Goal: Task Accomplishment & Management: Use online tool/utility

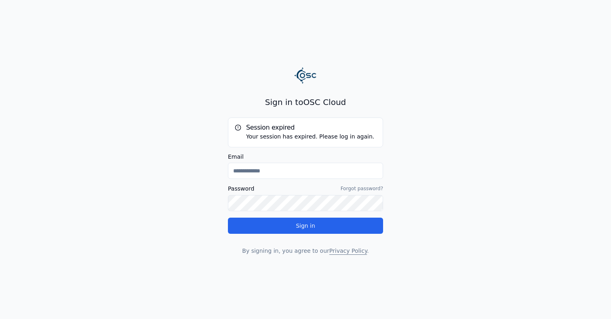
type input "**********"
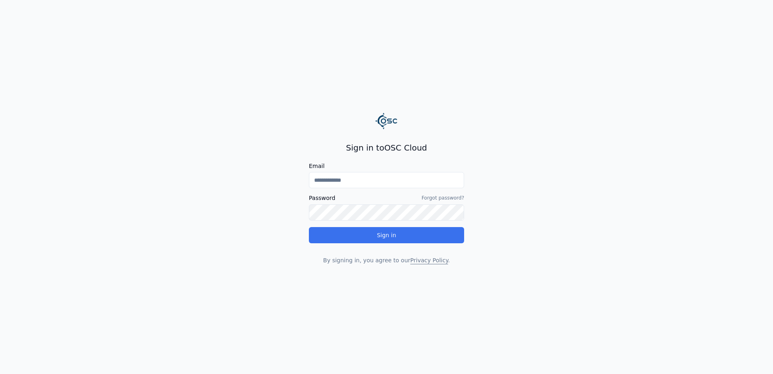
type input "**********"
click at [400, 231] on button "Sign in" at bounding box center [386, 235] width 155 height 16
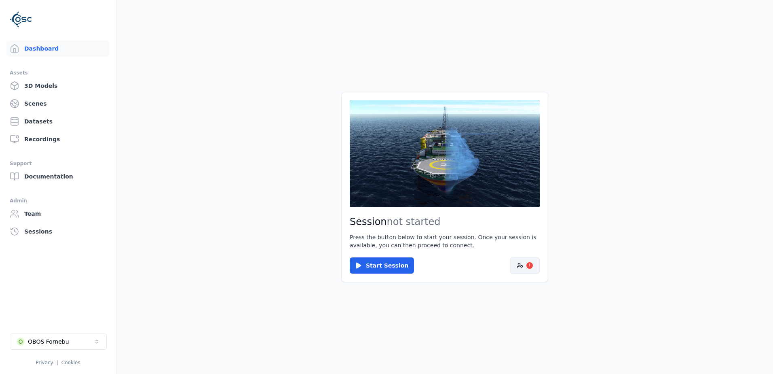
click at [520, 269] on icon at bounding box center [520, 265] width 6 height 6
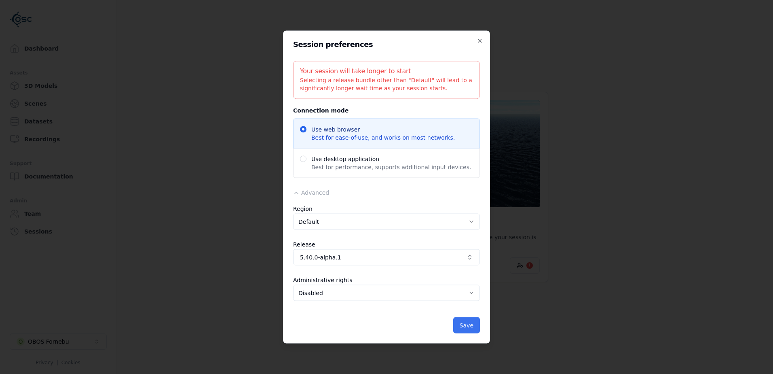
click at [474, 324] on button "Save" at bounding box center [466, 325] width 27 height 16
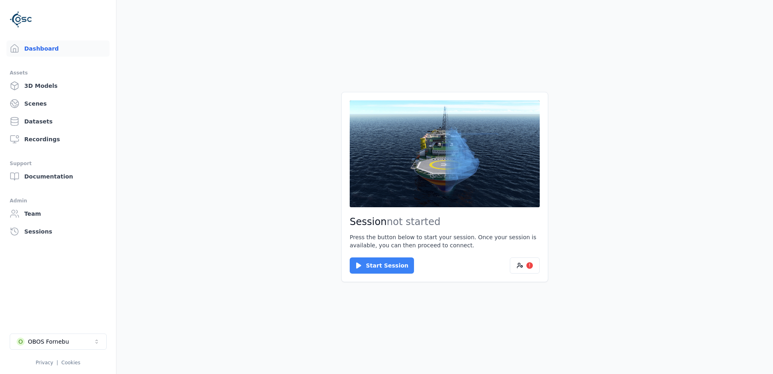
click at [401, 265] on button "Start Session" at bounding box center [382, 265] width 64 height 16
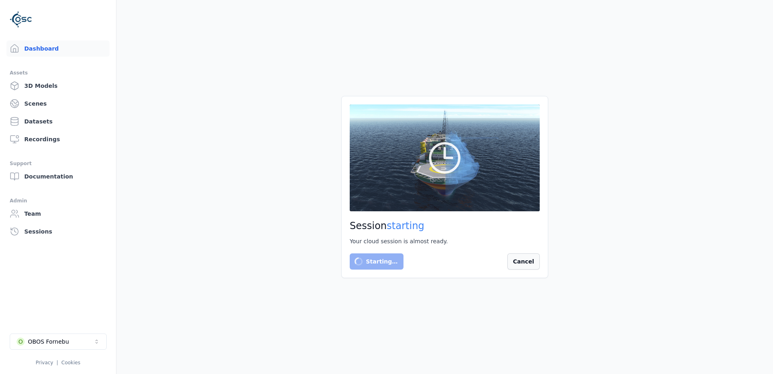
click at [532, 260] on button "Cancel" at bounding box center [523, 261] width 32 height 16
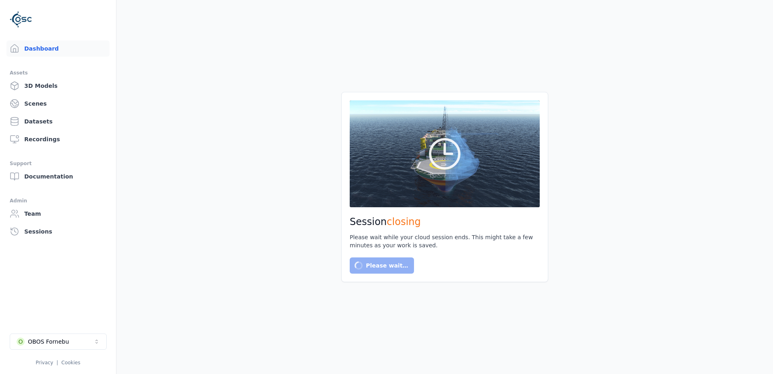
click at [52, 118] on link "Datasets" at bounding box center [57, 121] width 103 height 16
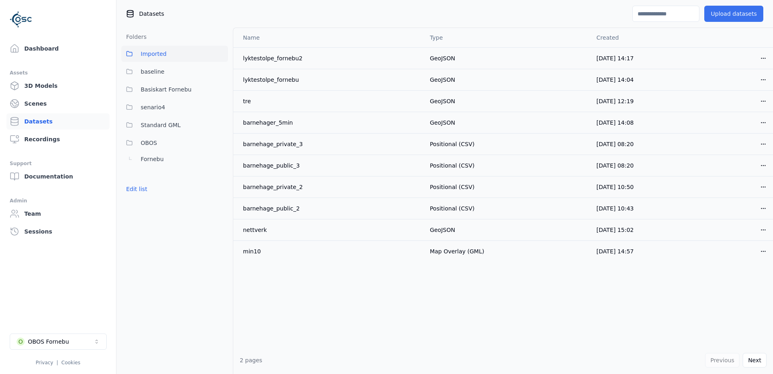
click at [722, 11] on button "Upload datasets" at bounding box center [733, 14] width 59 height 16
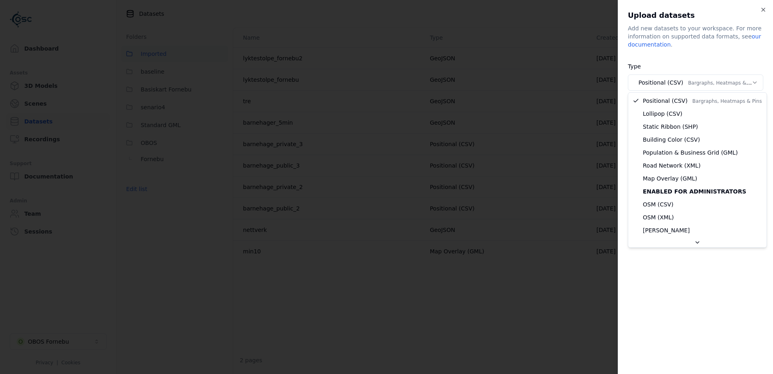
click at [703, 85] on body "**********" at bounding box center [386, 187] width 773 height 374
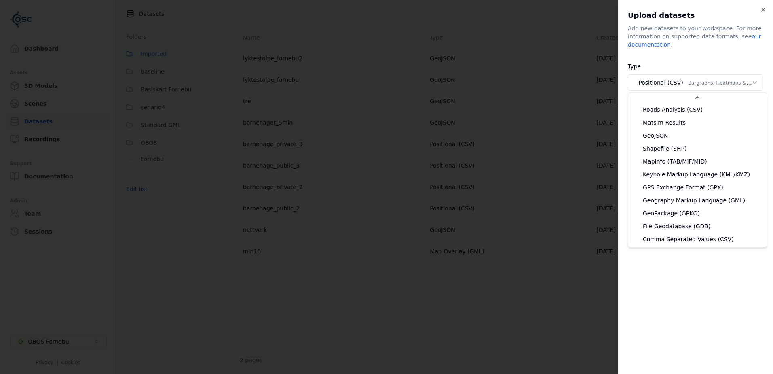
scroll to position [143, 0]
select select "*******"
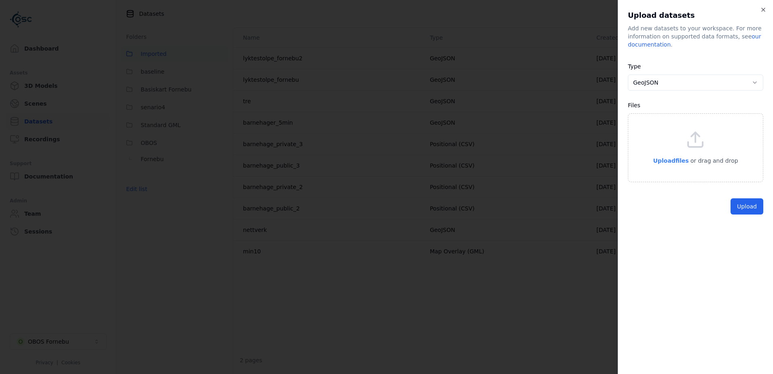
click at [665, 161] on span "Upload files" at bounding box center [671, 160] width 36 height 6
click at [755, 222] on button "Upload" at bounding box center [747, 225] width 33 height 16
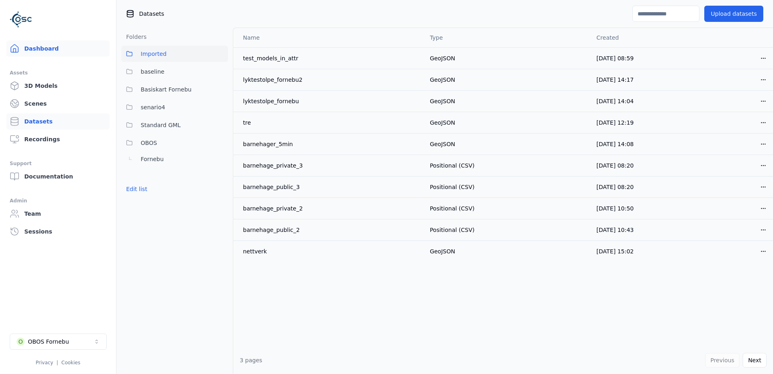
click at [49, 49] on link "Dashboard" at bounding box center [57, 48] width 103 height 16
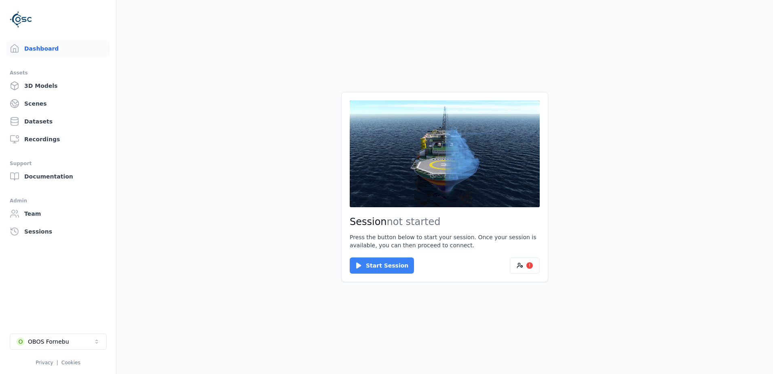
click at [399, 267] on button "Start Session" at bounding box center [382, 265] width 64 height 16
click at [378, 257] on button "Connect" at bounding box center [368, 265] width 37 height 16
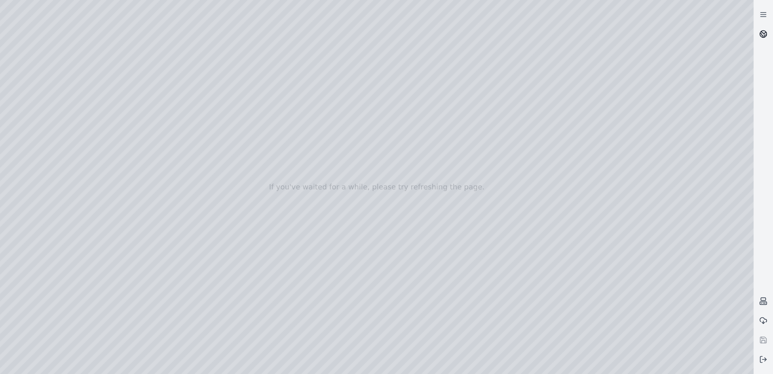
click at [770, 37] on link at bounding box center [763, 33] width 19 height 19
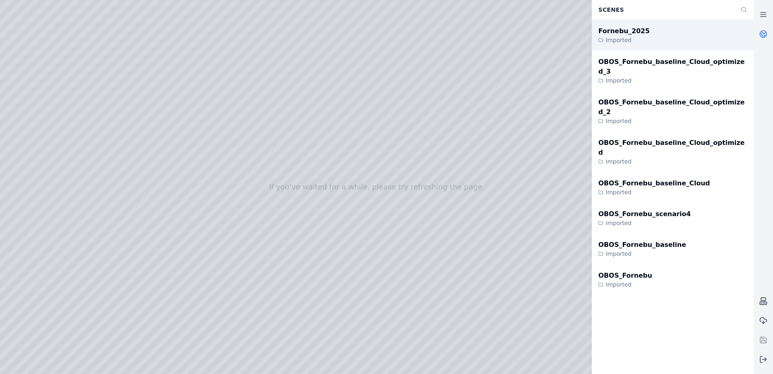
click at [637, 30] on div "Fornebu_2025" at bounding box center [623, 31] width 51 height 10
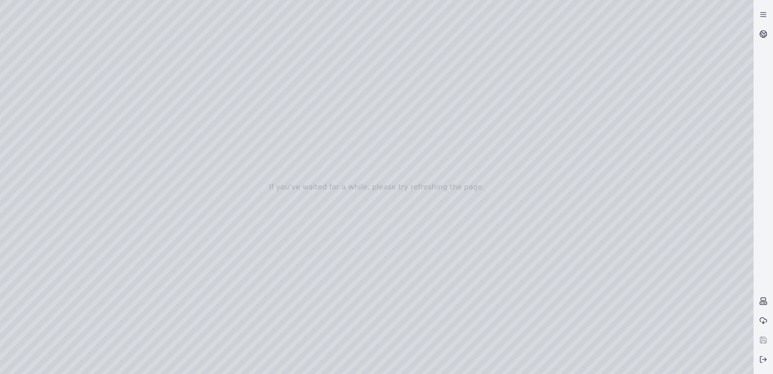
click at [33, 80] on div at bounding box center [377, 187] width 754 height 374
click at [39, 95] on div at bounding box center [377, 187] width 754 height 374
click at [162, 42] on div at bounding box center [377, 187] width 754 height 374
click at [155, 47] on div at bounding box center [377, 187] width 754 height 374
click at [44, 110] on div at bounding box center [377, 187] width 754 height 374
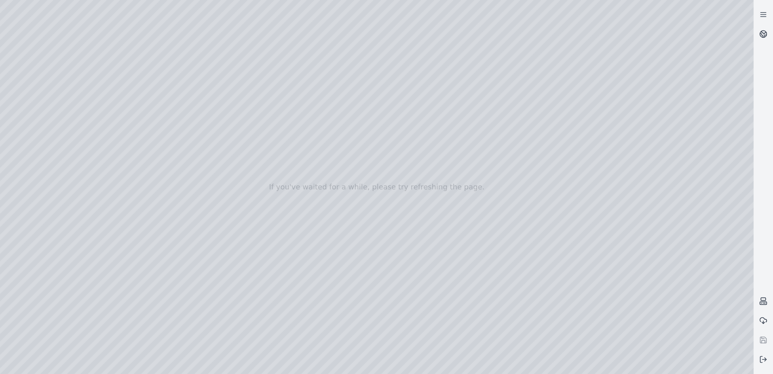
click at [170, 260] on div at bounding box center [377, 187] width 754 height 374
drag, startPoint x: 465, startPoint y: 208, endPoint x: 467, endPoint y: 221, distance: 13.5
drag, startPoint x: 450, startPoint y: 174, endPoint x: 369, endPoint y: 282, distance: 134.9
click at [147, 261] on div at bounding box center [377, 187] width 754 height 374
click at [152, 261] on div at bounding box center [377, 187] width 754 height 374
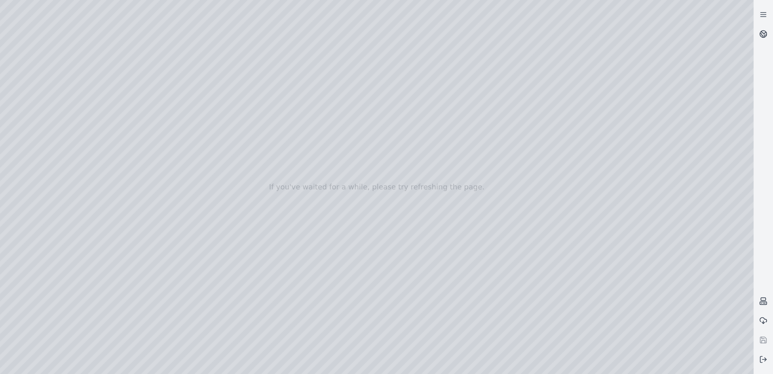
click at [146, 274] on div at bounding box center [377, 187] width 754 height 374
click at [277, 126] on div at bounding box center [377, 187] width 754 height 374
click at [278, 148] on div at bounding box center [377, 187] width 754 height 374
click at [305, 91] on div at bounding box center [377, 187] width 754 height 374
click at [35, 152] on div at bounding box center [377, 187] width 754 height 374
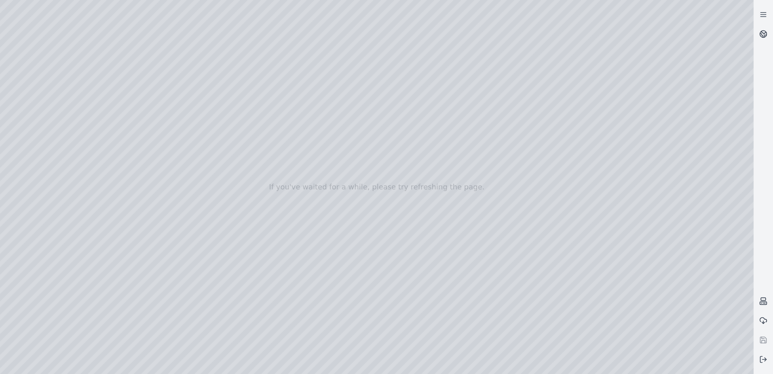
click at [43, 117] on div at bounding box center [377, 187] width 754 height 374
click at [174, 22] on div at bounding box center [377, 187] width 754 height 374
click at [153, 59] on div at bounding box center [377, 187] width 754 height 374
click at [148, 75] on div at bounding box center [377, 187] width 754 height 374
click at [677, 247] on div at bounding box center [377, 187] width 754 height 374
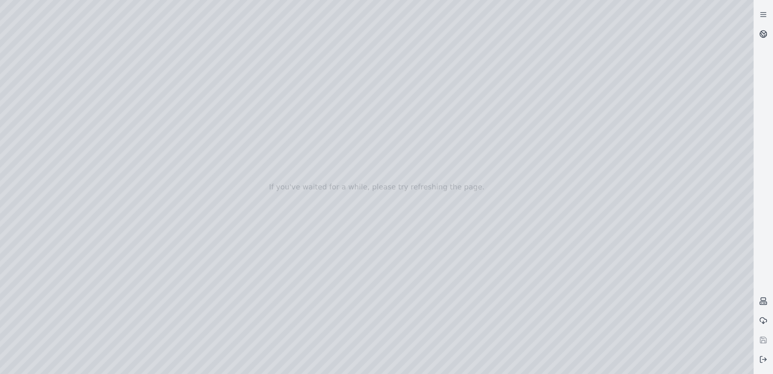
click at [121, 67] on div at bounding box center [377, 187] width 754 height 374
click at [697, 125] on div at bounding box center [377, 187] width 754 height 374
click at [696, 176] on div at bounding box center [377, 187] width 754 height 374
click at [689, 159] on div at bounding box center [377, 187] width 754 height 374
click at [699, 178] on div at bounding box center [377, 187] width 754 height 374
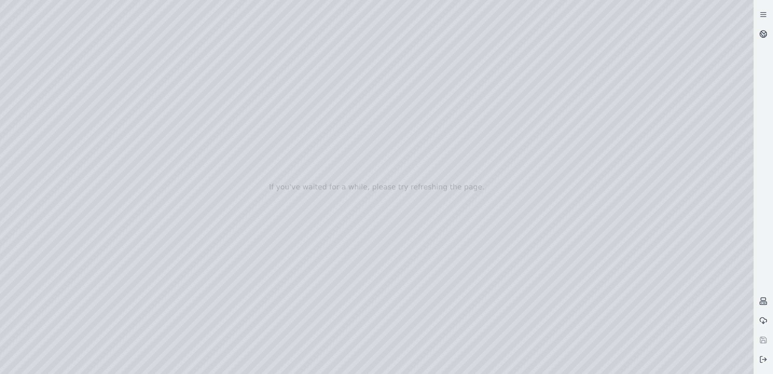
click at [705, 184] on div at bounding box center [377, 187] width 754 height 374
click at [679, 236] on div at bounding box center [377, 187] width 754 height 374
click at [682, 214] on div at bounding box center [377, 187] width 754 height 374
drag, startPoint x: 406, startPoint y: 249, endPoint x: 415, endPoint y: 256, distance: 11.4
click at [710, 225] on div at bounding box center [377, 187] width 754 height 374
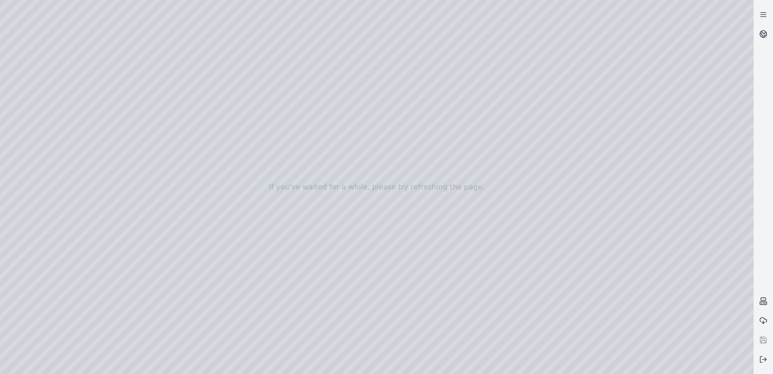
drag, startPoint x: 395, startPoint y: 255, endPoint x: 415, endPoint y: 261, distance: 21.1
drag, startPoint x: 410, startPoint y: 264, endPoint x: 418, endPoint y: 267, distance: 8.0
drag, startPoint x: 407, startPoint y: 258, endPoint x: 414, endPoint y: 260, distance: 7.1
drag, startPoint x: 335, startPoint y: 205, endPoint x: 360, endPoint y: 224, distance: 31.8
drag, startPoint x: 373, startPoint y: 238, endPoint x: 379, endPoint y: 239, distance: 5.8
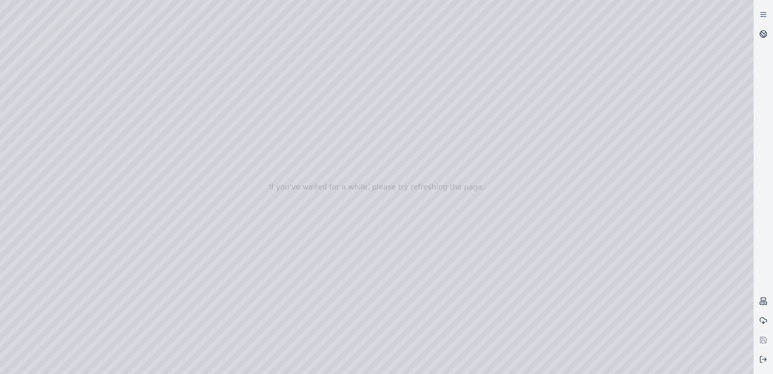
drag, startPoint x: 348, startPoint y: 237, endPoint x: 361, endPoint y: 240, distance: 13.8
drag, startPoint x: 753, startPoint y: 158, endPoint x: 736, endPoint y: 219, distance: 62.8
click at [749, 206] on div at bounding box center [377, 187] width 754 height 374
click at [124, 92] on div at bounding box center [377, 187] width 754 height 374
click at [748, 246] on div at bounding box center [377, 187] width 754 height 374
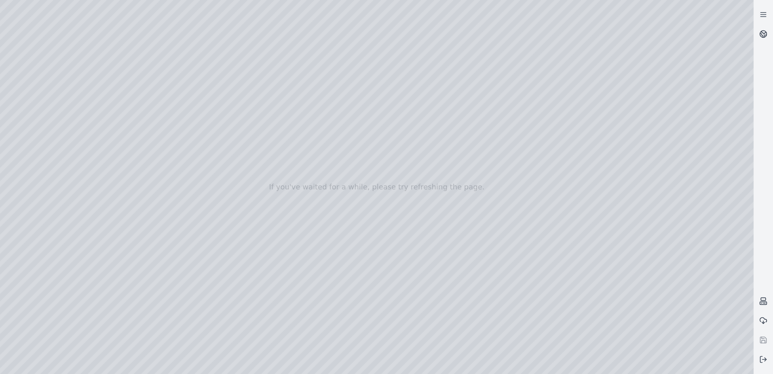
drag, startPoint x: 751, startPoint y: 246, endPoint x: 751, endPoint y: 220, distance: 25.5
click at [752, 221] on div at bounding box center [377, 187] width 754 height 374
click at [707, 281] on div at bounding box center [377, 187] width 754 height 374
click at [712, 279] on div at bounding box center [377, 187] width 754 height 374
click at [677, 105] on div at bounding box center [377, 187] width 754 height 374
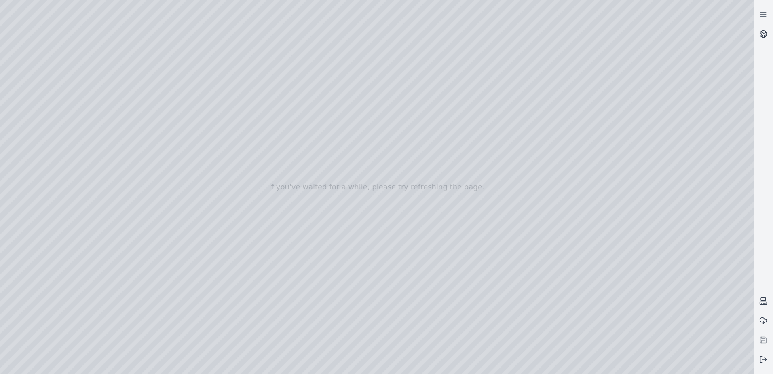
drag, startPoint x: 383, startPoint y: 229, endPoint x: 388, endPoint y: 233, distance: 6.6
